Goal: Transaction & Acquisition: Book appointment/travel/reservation

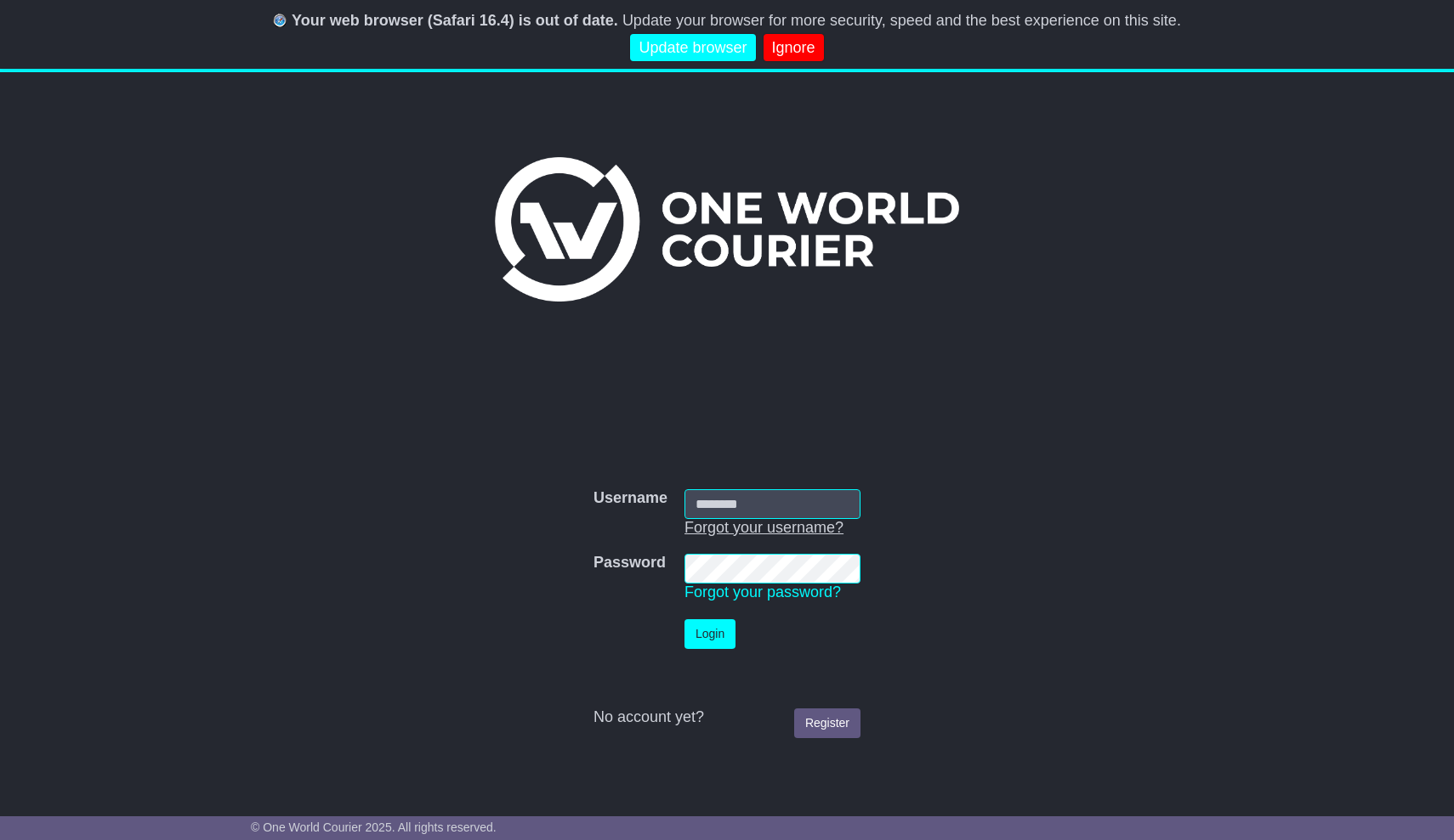
click at [728, 522] on link "Forgot your username?" at bounding box center [764, 527] width 159 height 17
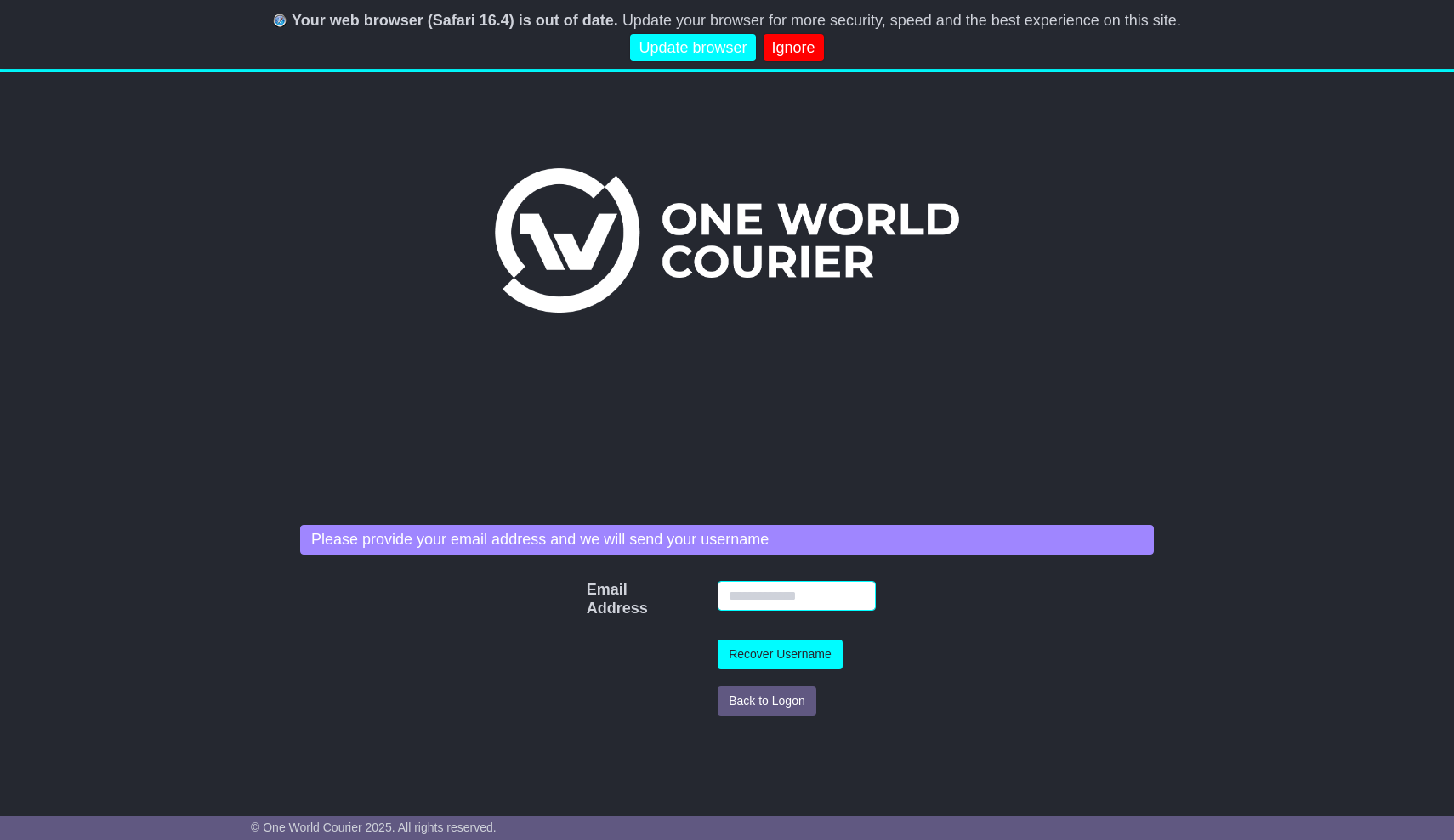
click at [755, 603] on input "Email Address" at bounding box center [796, 596] width 158 height 30
click at [770, 37] on link "Ignore" at bounding box center [794, 48] width 61 height 28
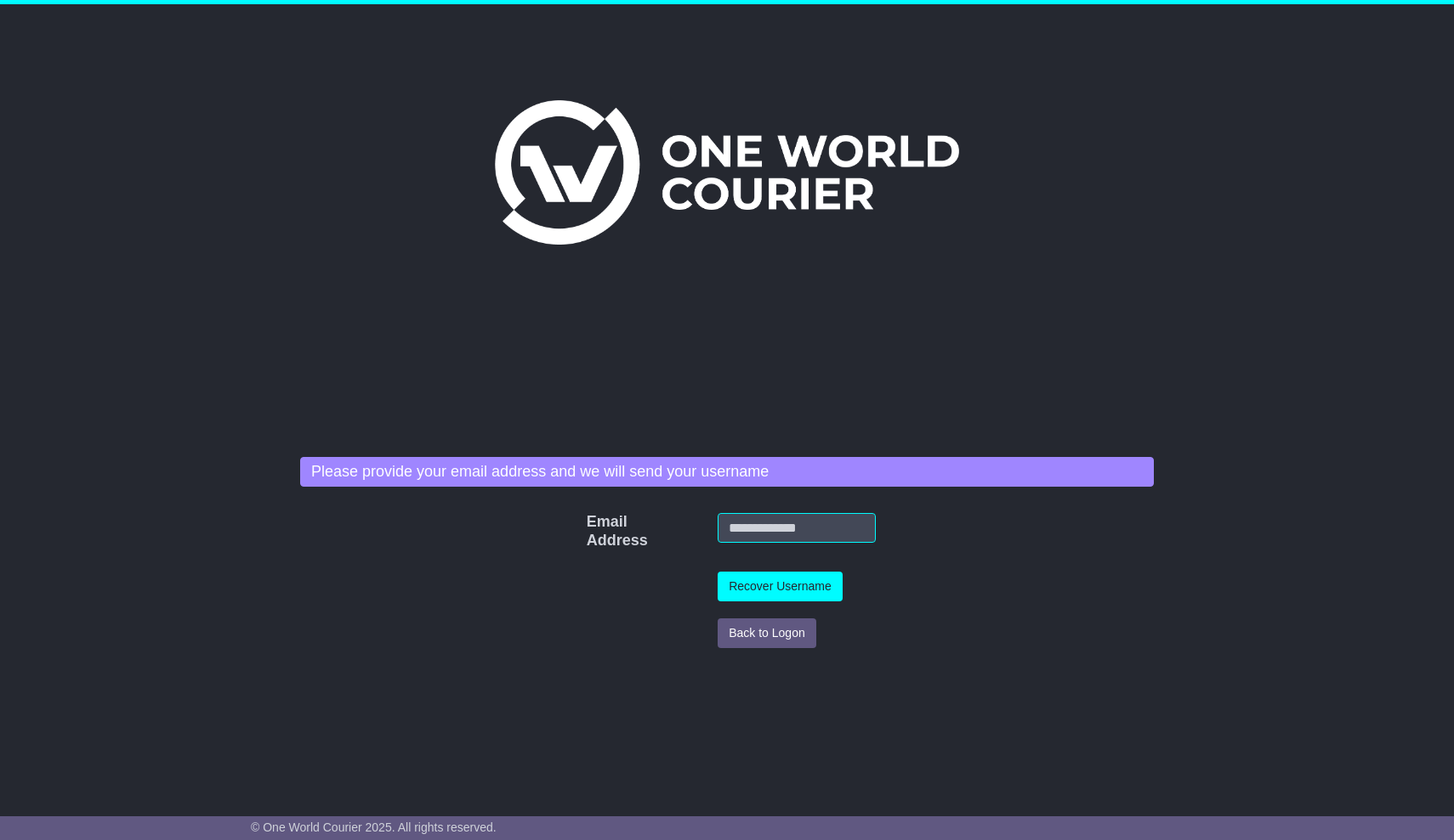
click at [756, 631] on button "Back to Logon" at bounding box center [767, 634] width 99 height 30
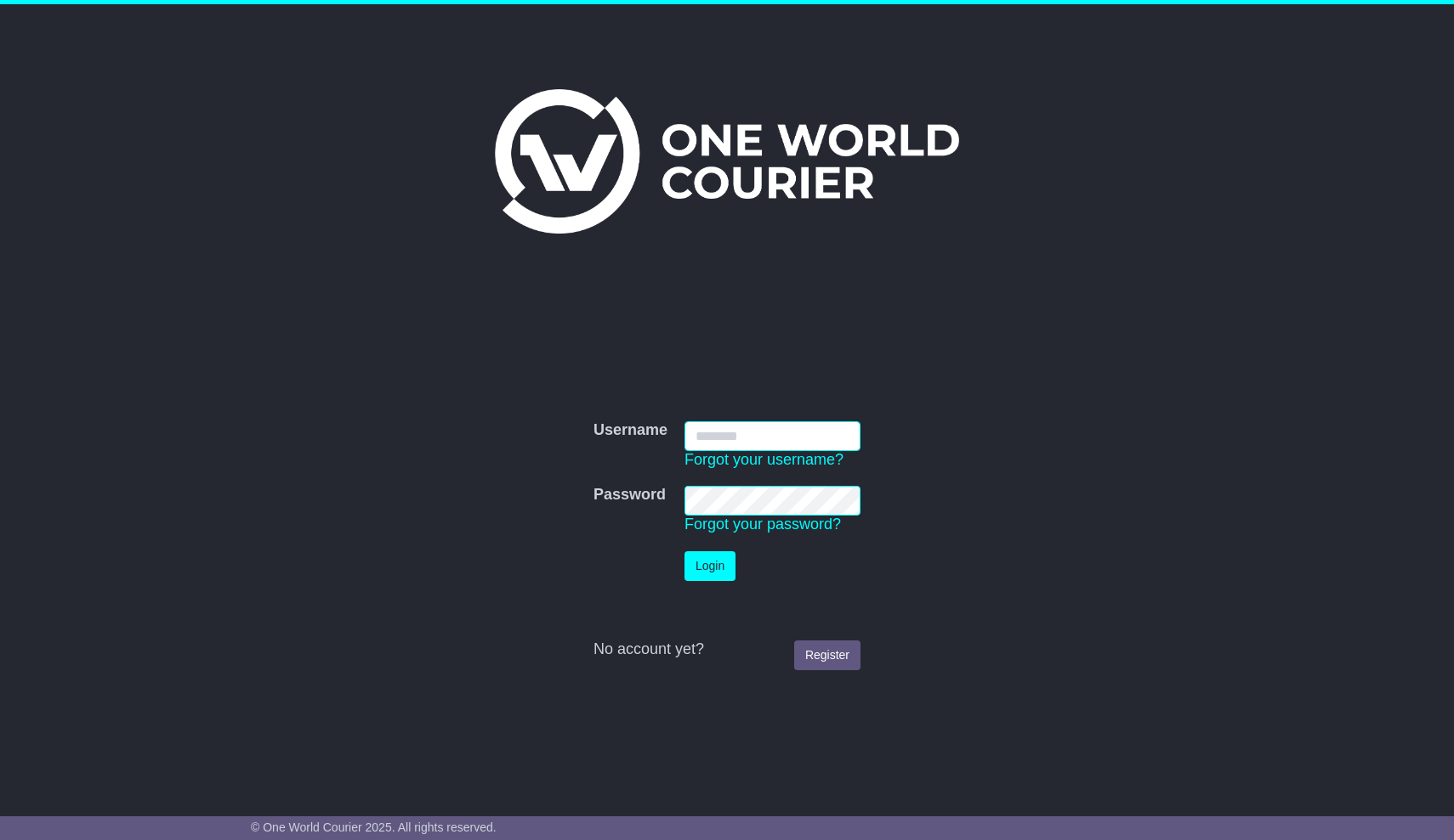
click at [745, 441] on input "Username" at bounding box center [772, 437] width 176 height 30
click at [731, 427] on input "Username" at bounding box center [772, 437] width 176 height 30
type input "**********"
click at [711, 565] on button "Login" at bounding box center [710, 567] width 51 height 30
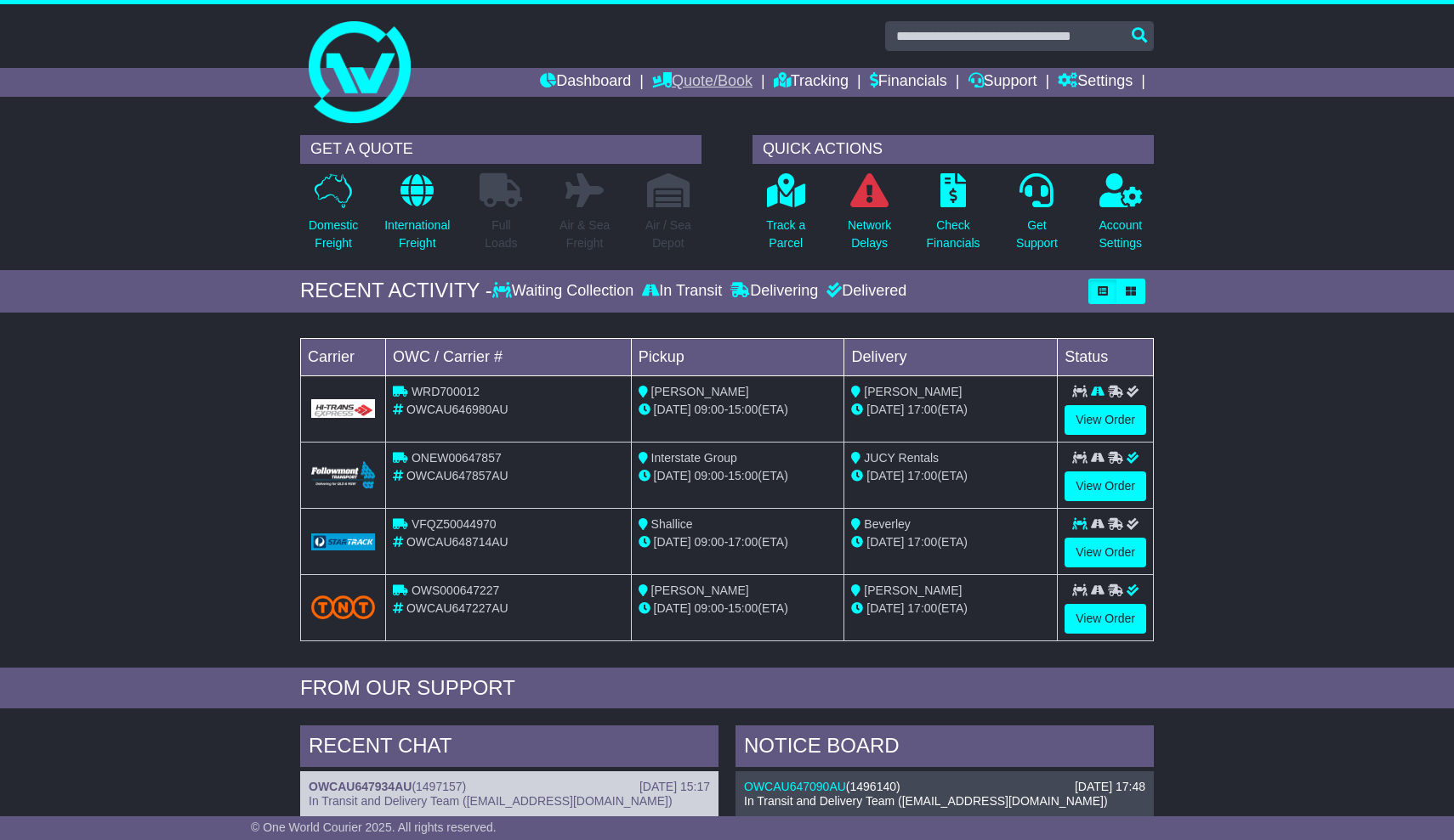
click at [695, 77] on link "Quote/Book" at bounding box center [701, 82] width 100 height 29
click at [678, 104] on link "Domestic" at bounding box center [720, 111] width 134 height 19
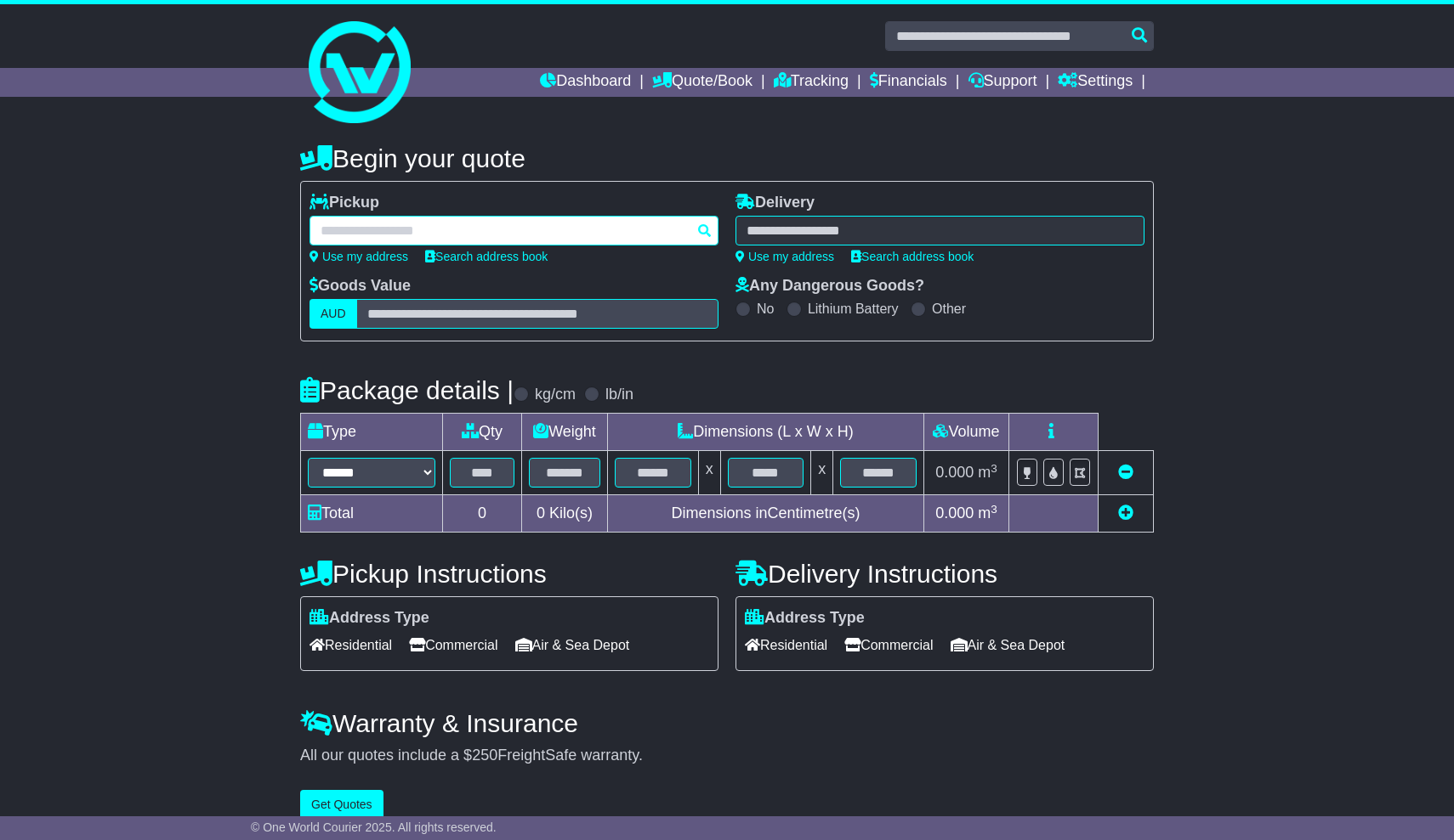
click at [515, 239] on div at bounding box center [514, 231] width 409 height 30
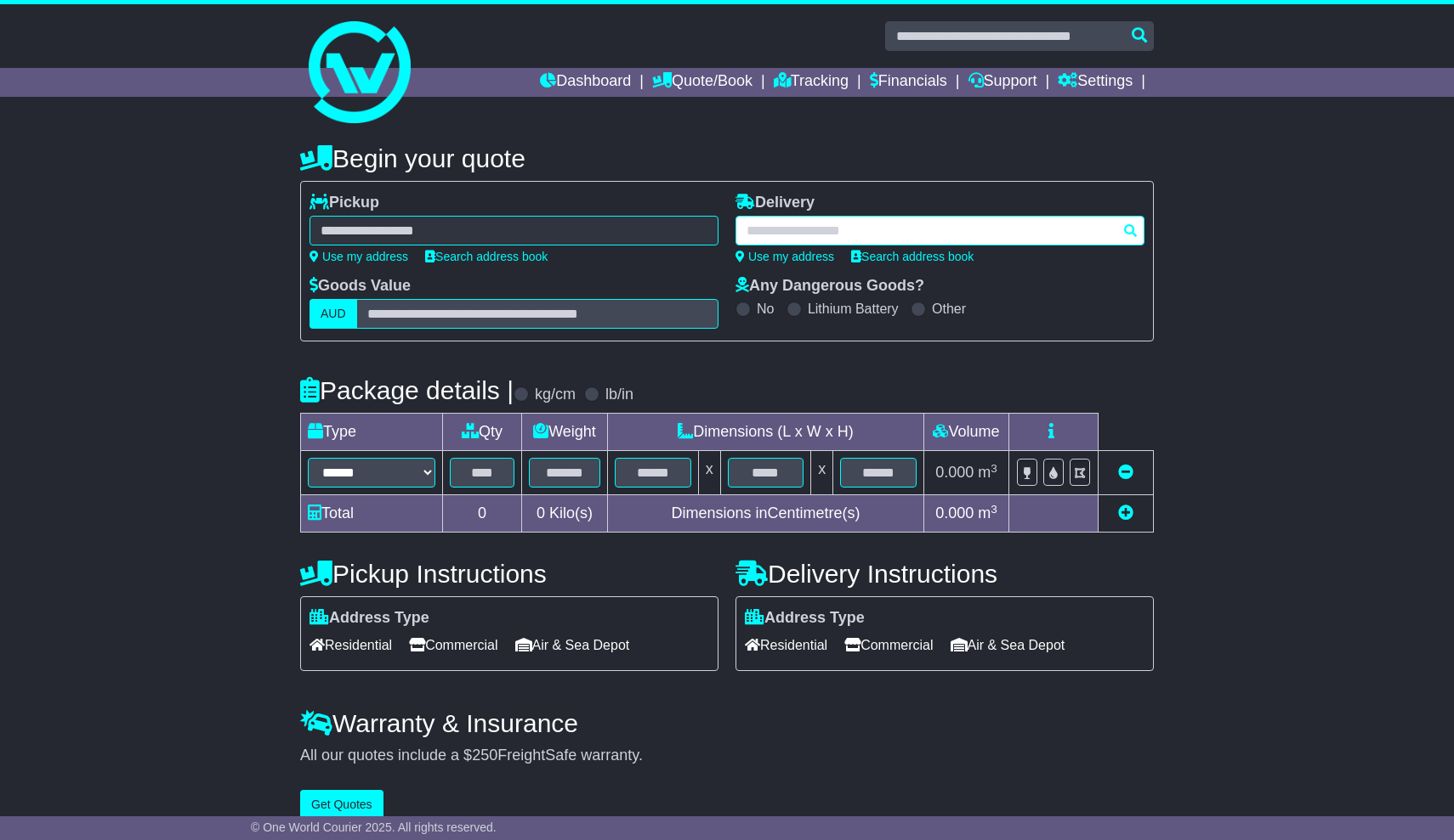
click at [768, 238] on div at bounding box center [940, 231] width 409 height 30
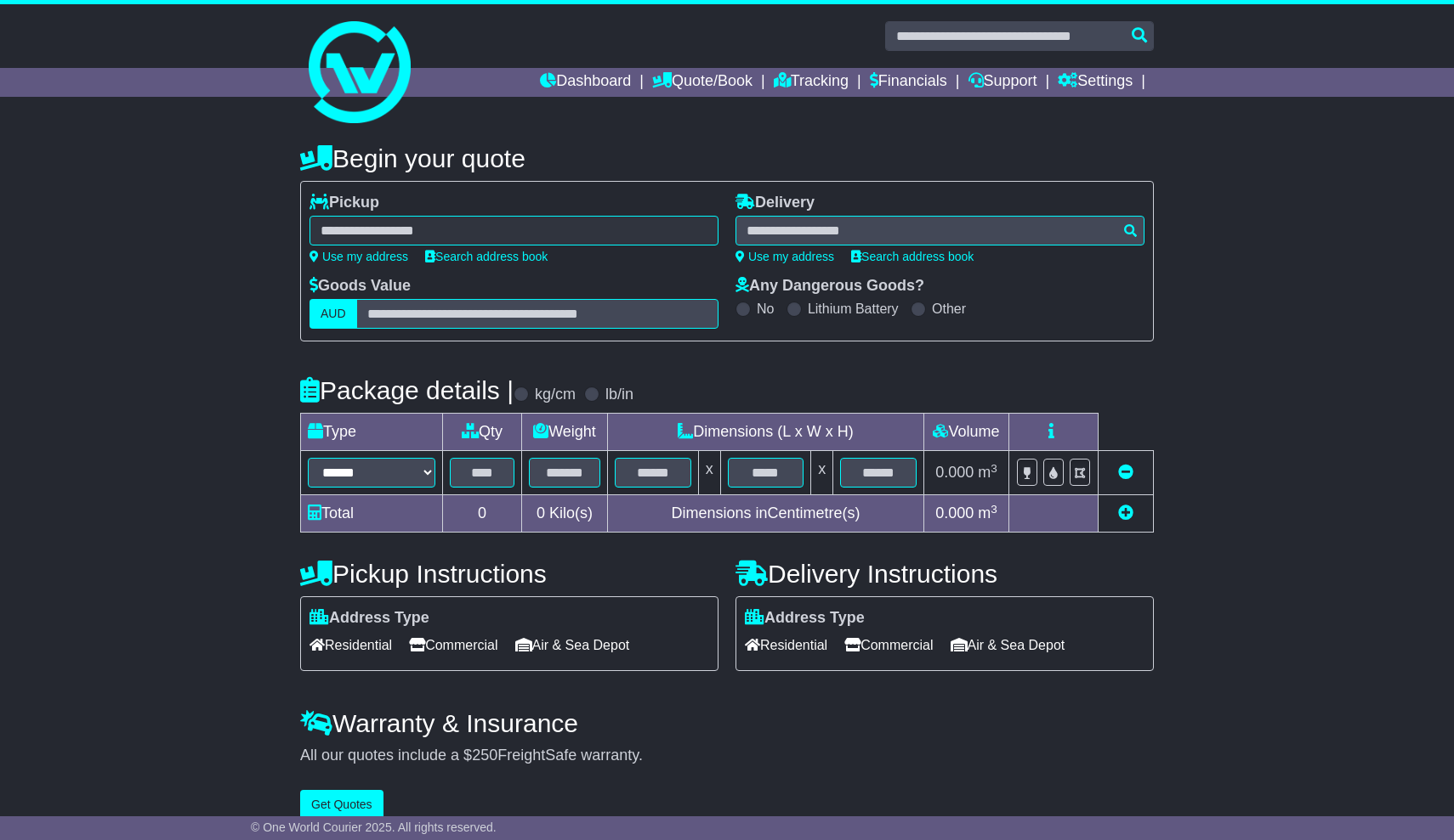
click at [388, 228] on div at bounding box center [514, 231] width 409 height 30
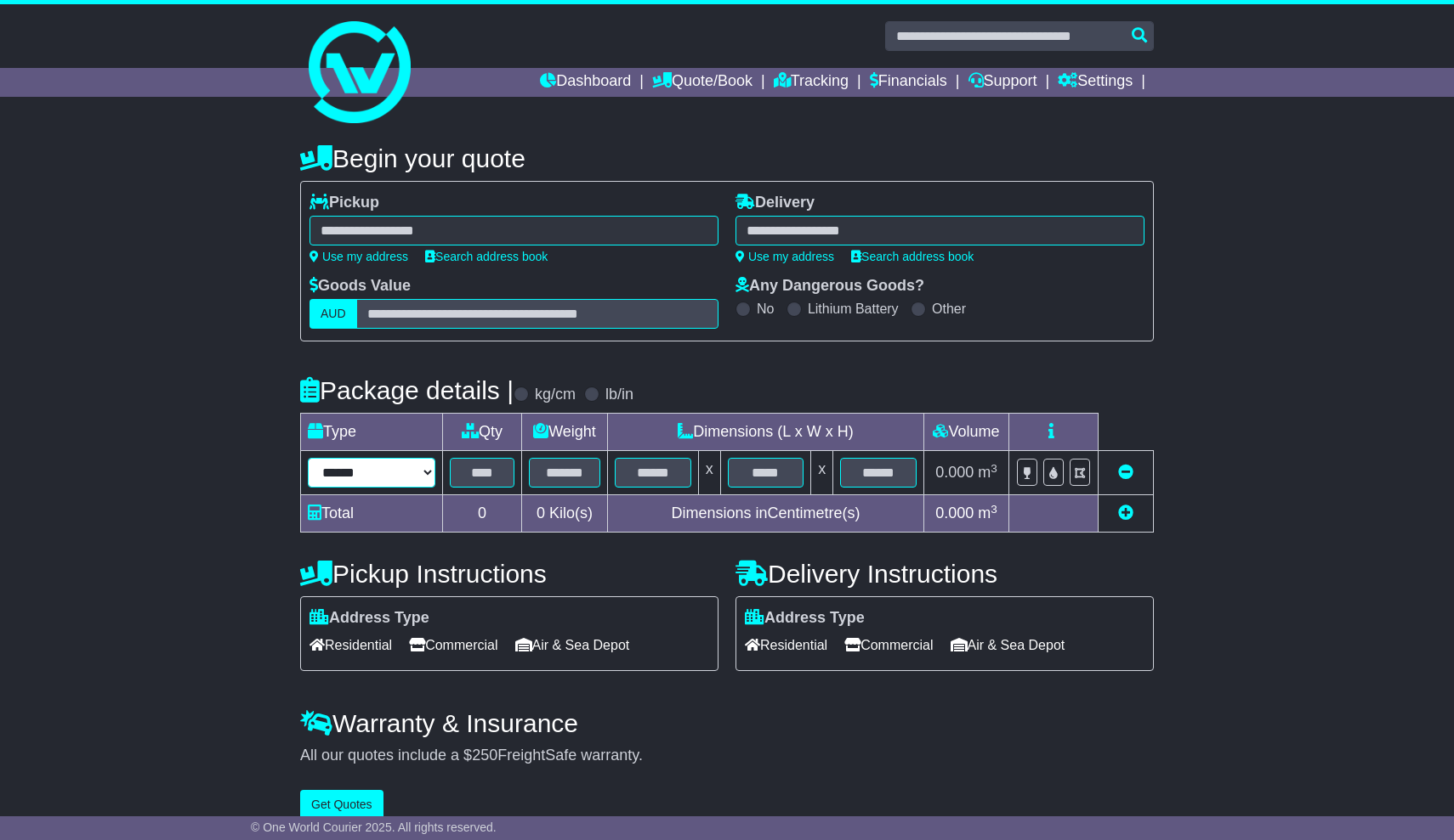
select select "*****"
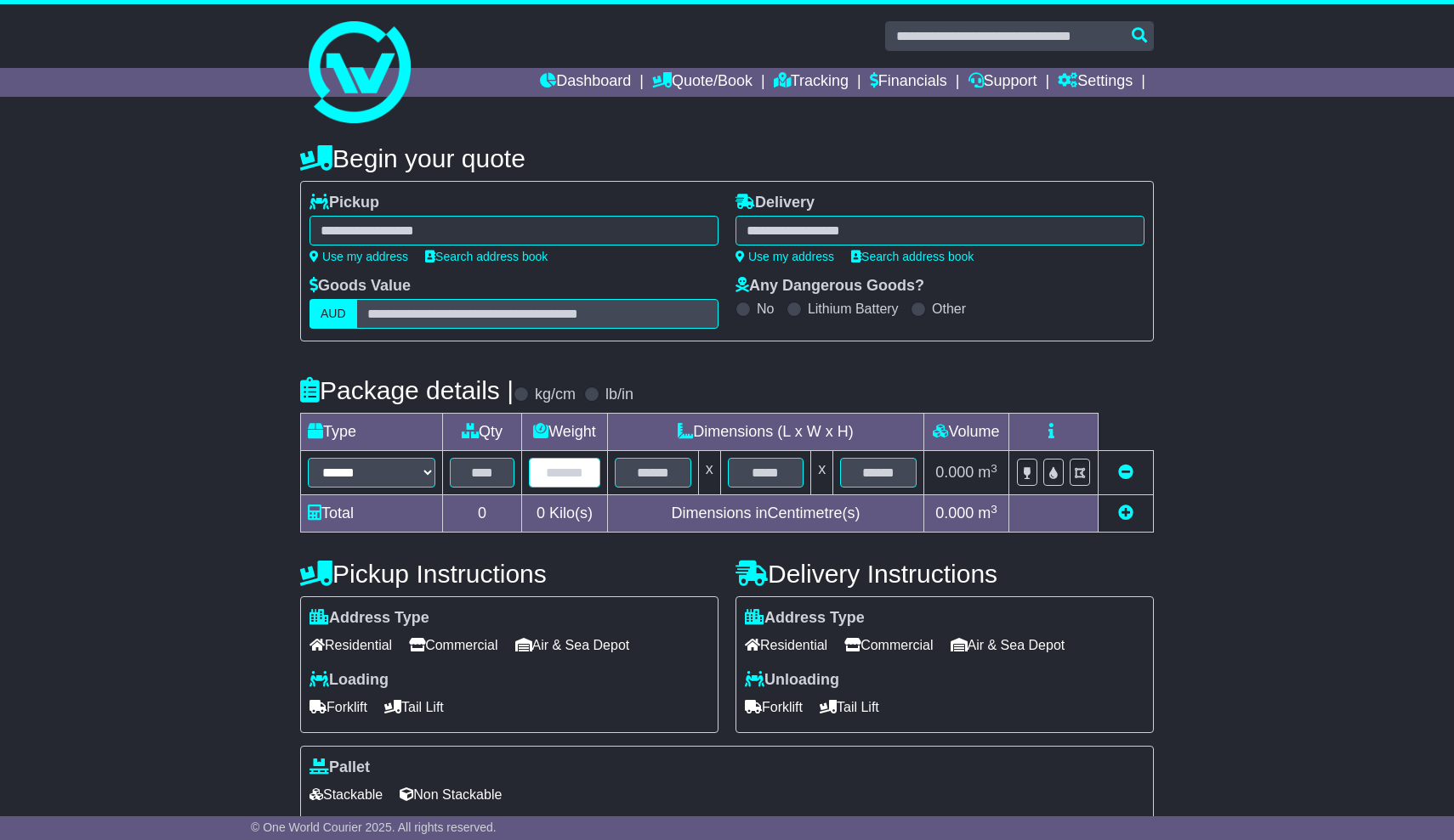
click at [591, 469] on input "text" at bounding box center [564, 473] width 71 height 30
click at [679, 456] on td at bounding box center [652, 472] width 91 height 44
drag, startPoint x: 679, startPoint y: 456, endPoint x: 724, endPoint y: 456, distance: 45.0
click at [688, 458] on input "text" at bounding box center [653, 473] width 77 height 30
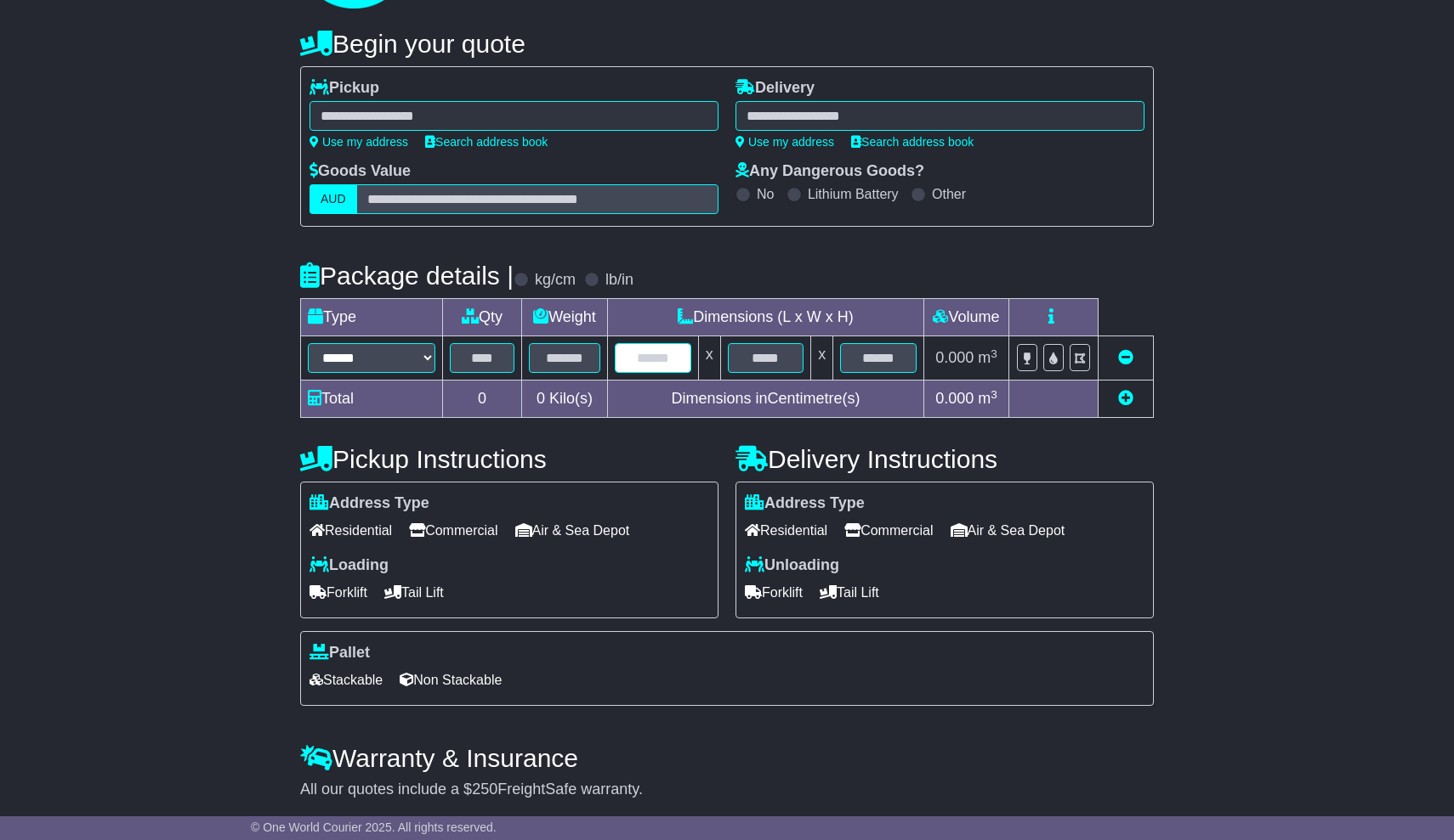
scroll to position [122, 0]
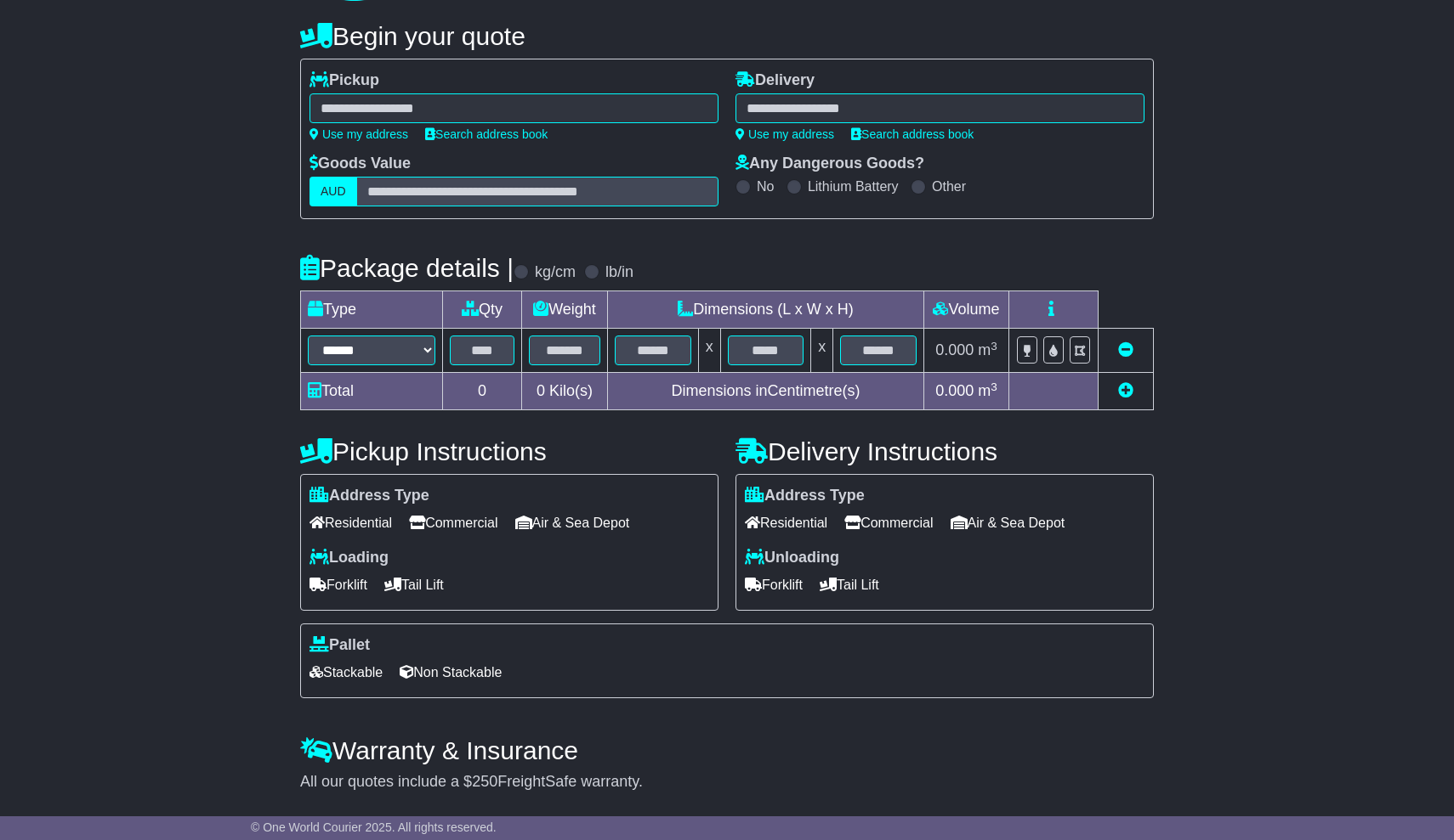
click at [445, 522] on span "Commercial" at bounding box center [453, 523] width 89 height 26
click at [360, 582] on span "Forklift" at bounding box center [338, 585] width 58 height 26
click at [339, 669] on span "Stackable" at bounding box center [346, 673] width 73 height 26
click at [441, 663] on span "Non Stackable" at bounding box center [450, 673] width 102 height 26
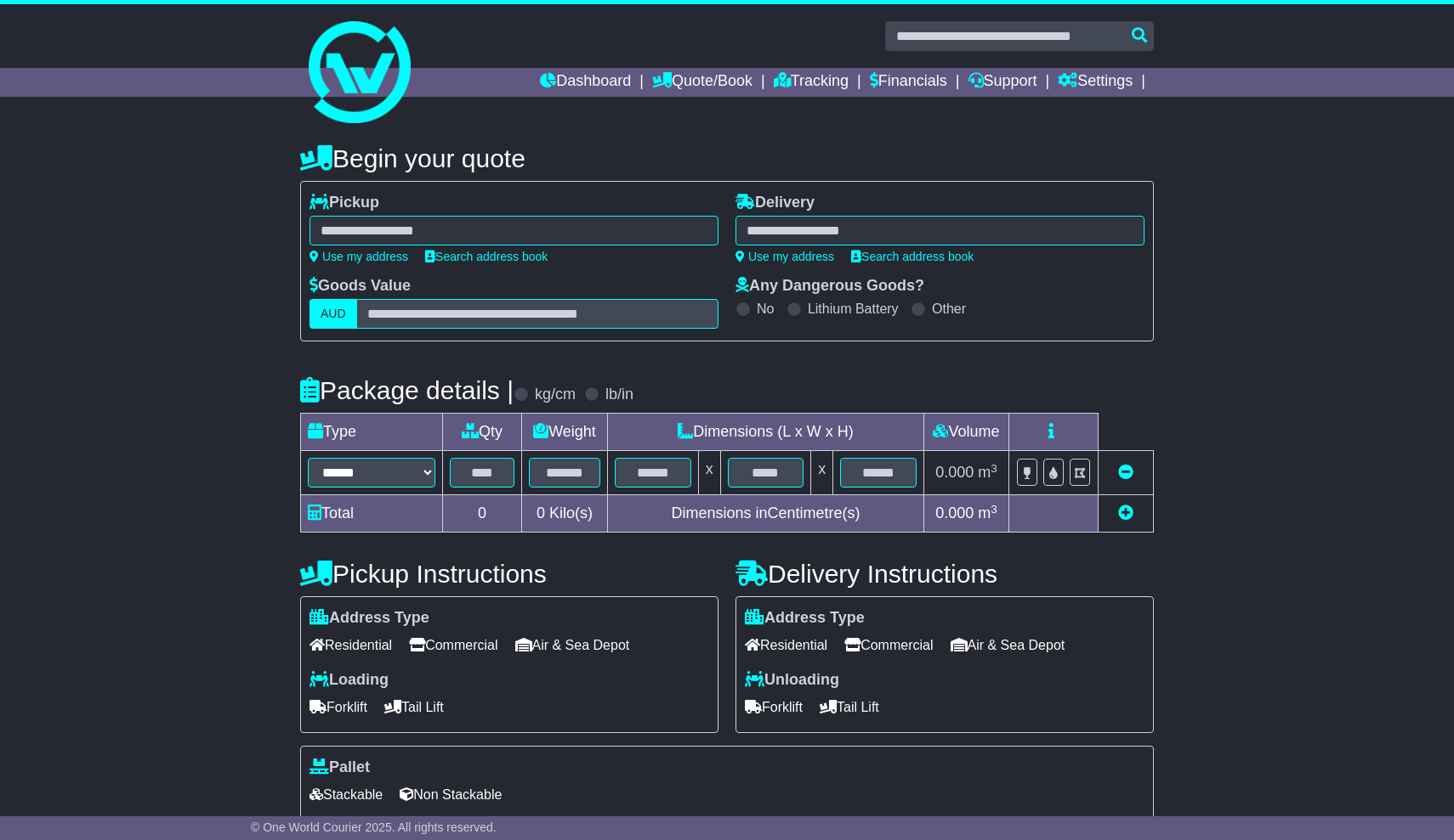
scroll to position [0, 0]
click at [598, 82] on link "Dashboard" at bounding box center [585, 82] width 91 height 29
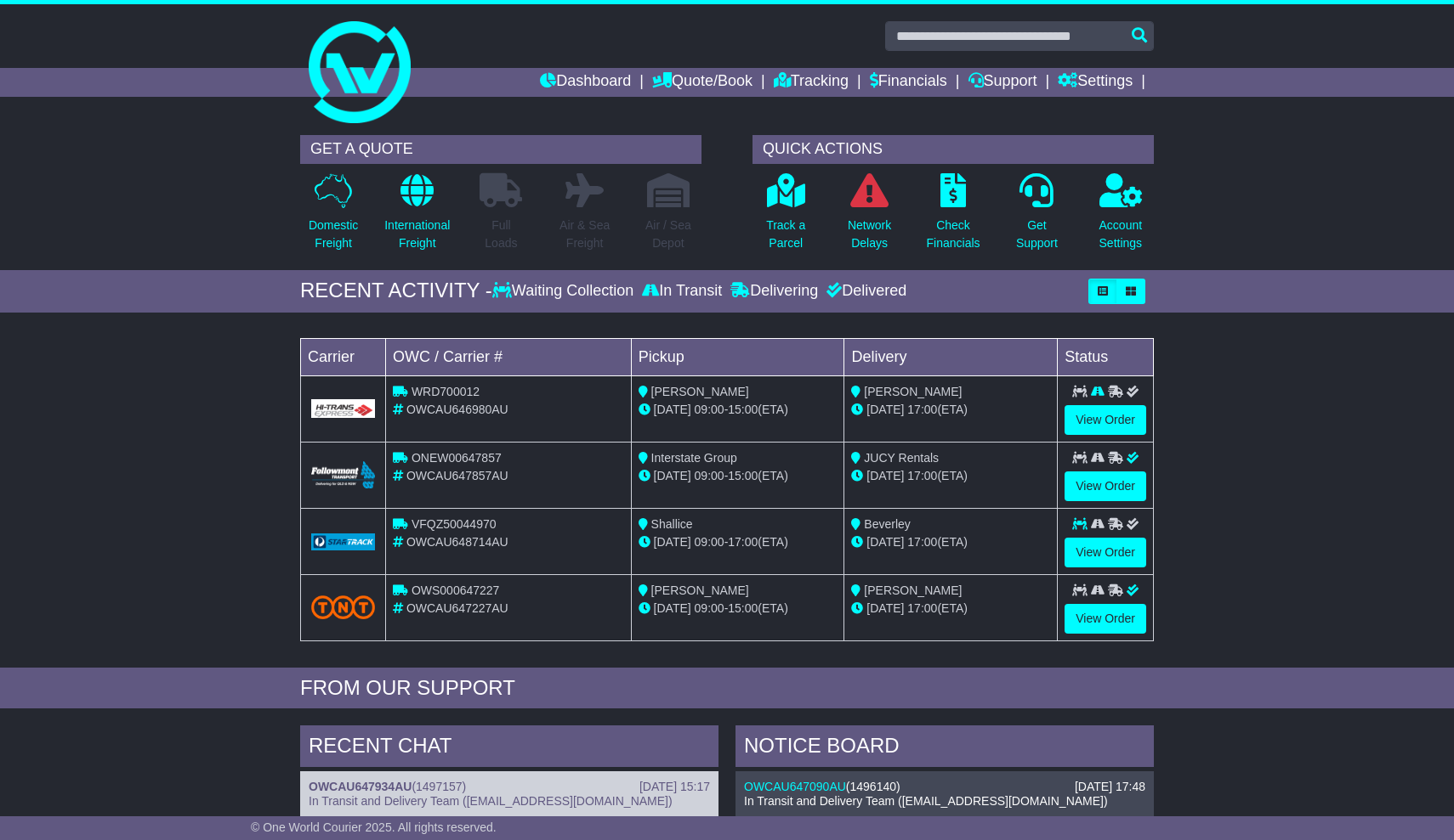
click at [360, 395] on td at bounding box center [343, 408] width 85 height 66
click at [399, 394] on icon at bounding box center [401, 391] width 15 height 12
drag, startPoint x: 418, startPoint y: 386, endPoint x: 727, endPoint y: 389, distance: 309.0
click at [719, 387] on tr "WRD700012 OWCAU646980AU Peter 17 Sep 09:00 - 15:00 (ETA) Peter 23 Sep 17:00 (ET…" at bounding box center [727, 408] width 853 height 66
click at [1110, 414] on link "View Order" at bounding box center [1105, 420] width 81 height 30
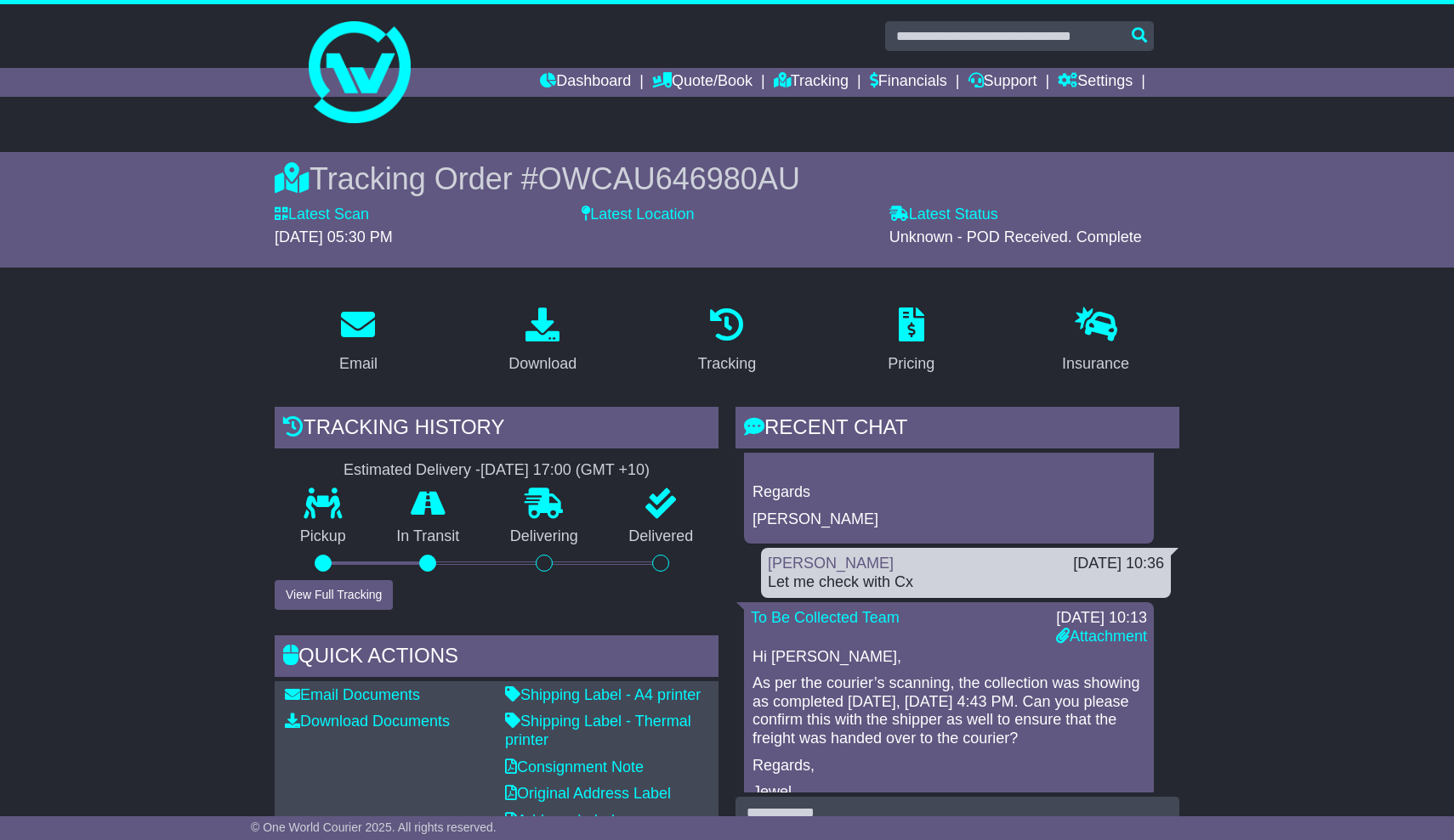
scroll to position [379, 0]
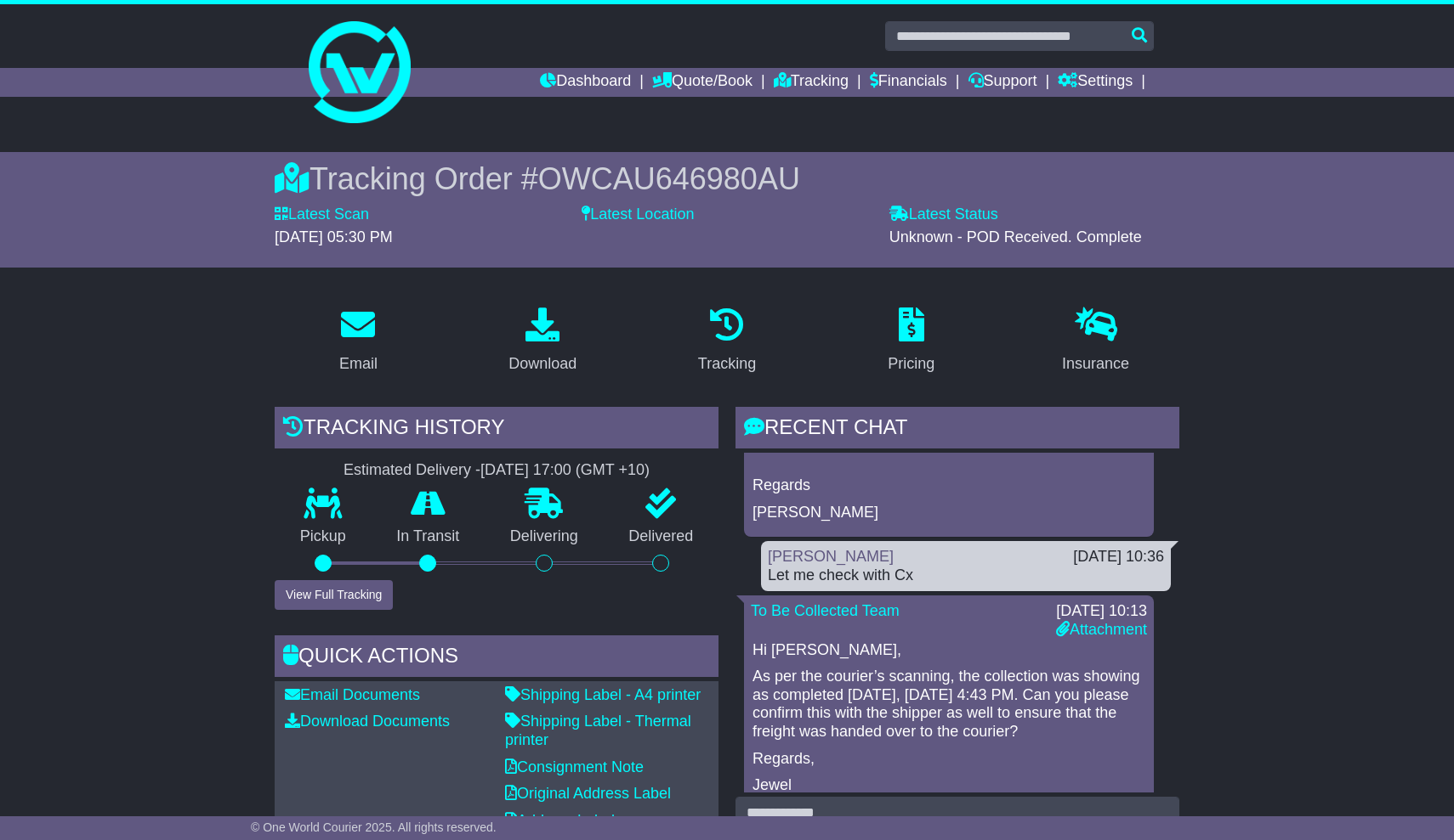
drag, startPoint x: 546, startPoint y: 553, endPoint x: 594, endPoint y: 552, distance: 48.0
click at [596, 555] on div at bounding box center [543, 564] width 119 height 17
